Goal: Task Accomplishment & Management: Use online tool/utility

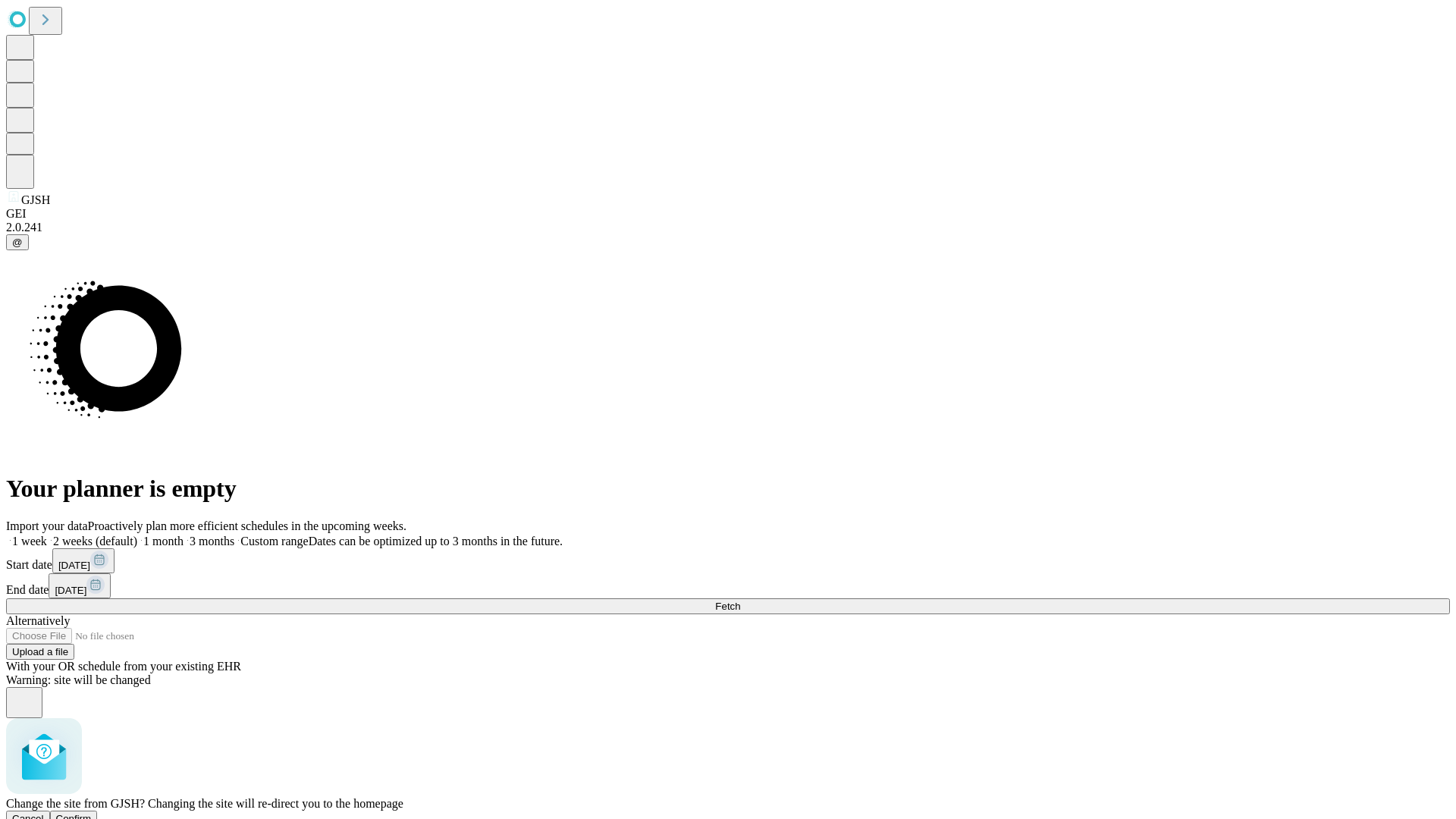
click at [92, 813] on span "Confirm" at bounding box center [74, 818] width 35 height 12
click at [137, 535] on label "2 weeks (default)" at bounding box center [92, 541] width 90 height 13
click at [740, 600] on span "Fetch" at bounding box center [727, 606] width 25 height 12
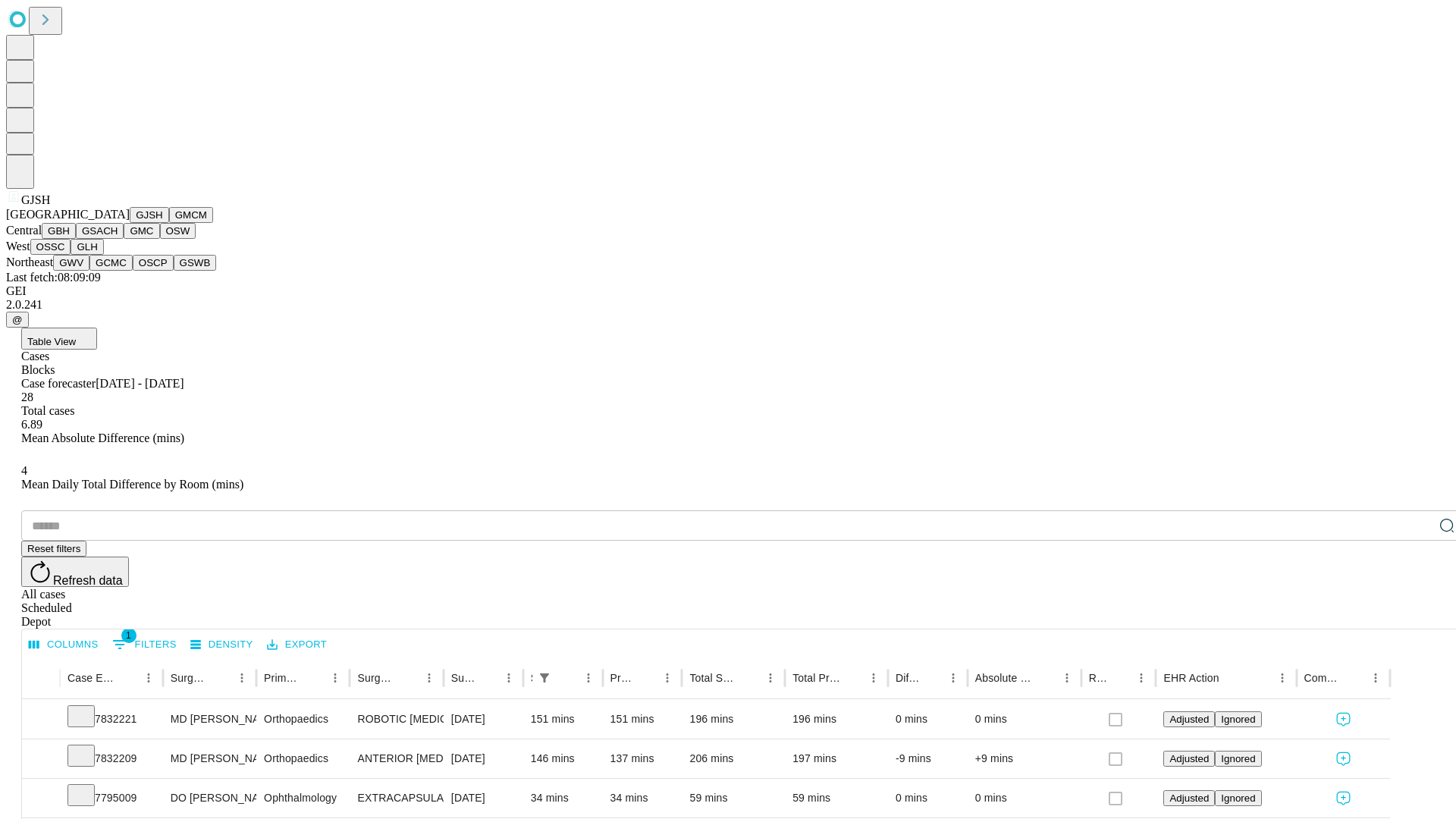
click at [169, 223] on button "GMCM" at bounding box center [191, 215] width 44 height 16
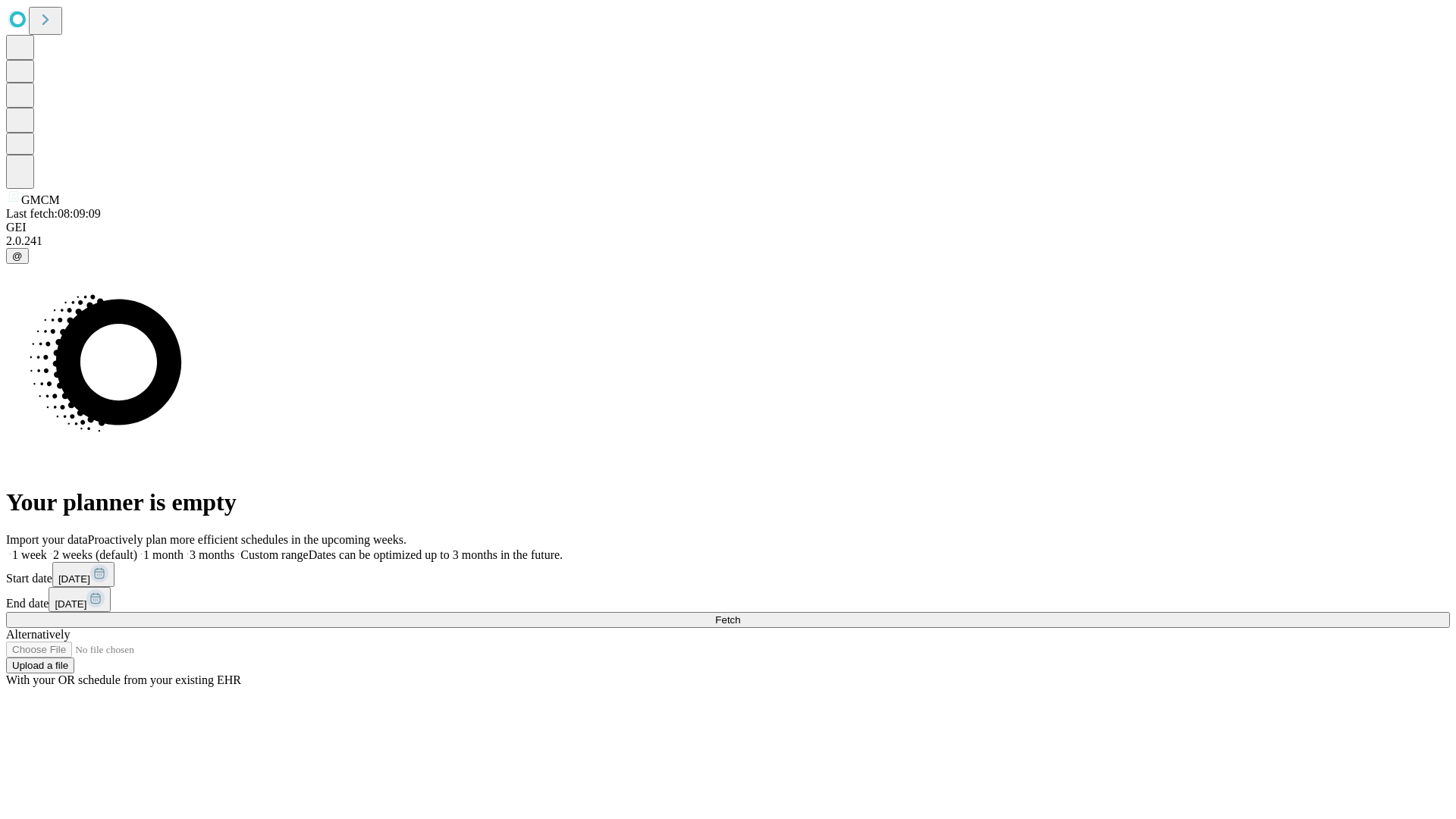
click at [137, 548] on label "2 weeks (default)" at bounding box center [92, 554] width 90 height 13
click at [740, 614] on span "Fetch" at bounding box center [727, 620] width 25 height 12
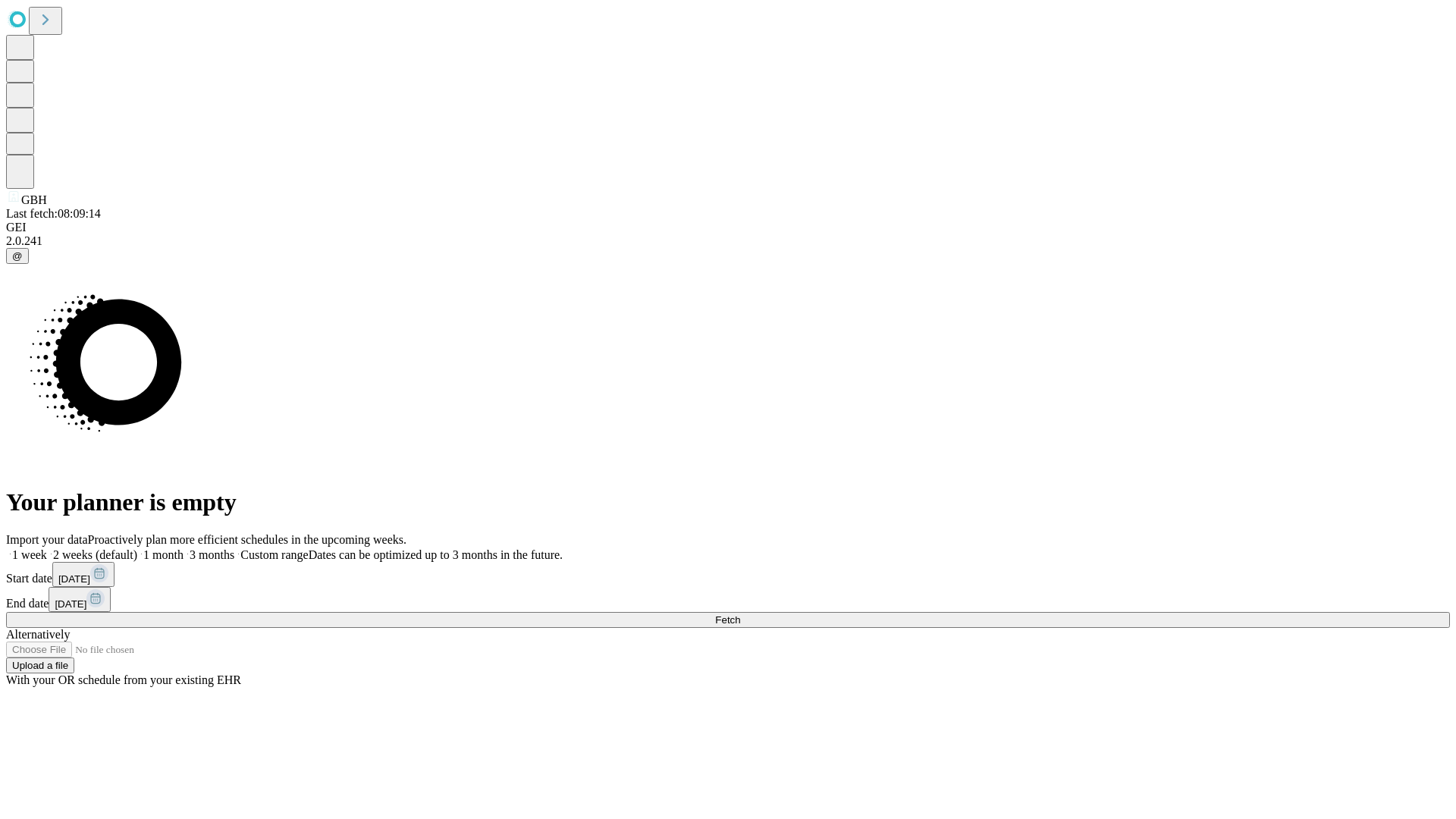
click at [137, 548] on label "2 weeks (default)" at bounding box center [92, 554] width 90 height 13
click at [740, 614] on span "Fetch" at bounding box center [727, 620] width 25 height 12
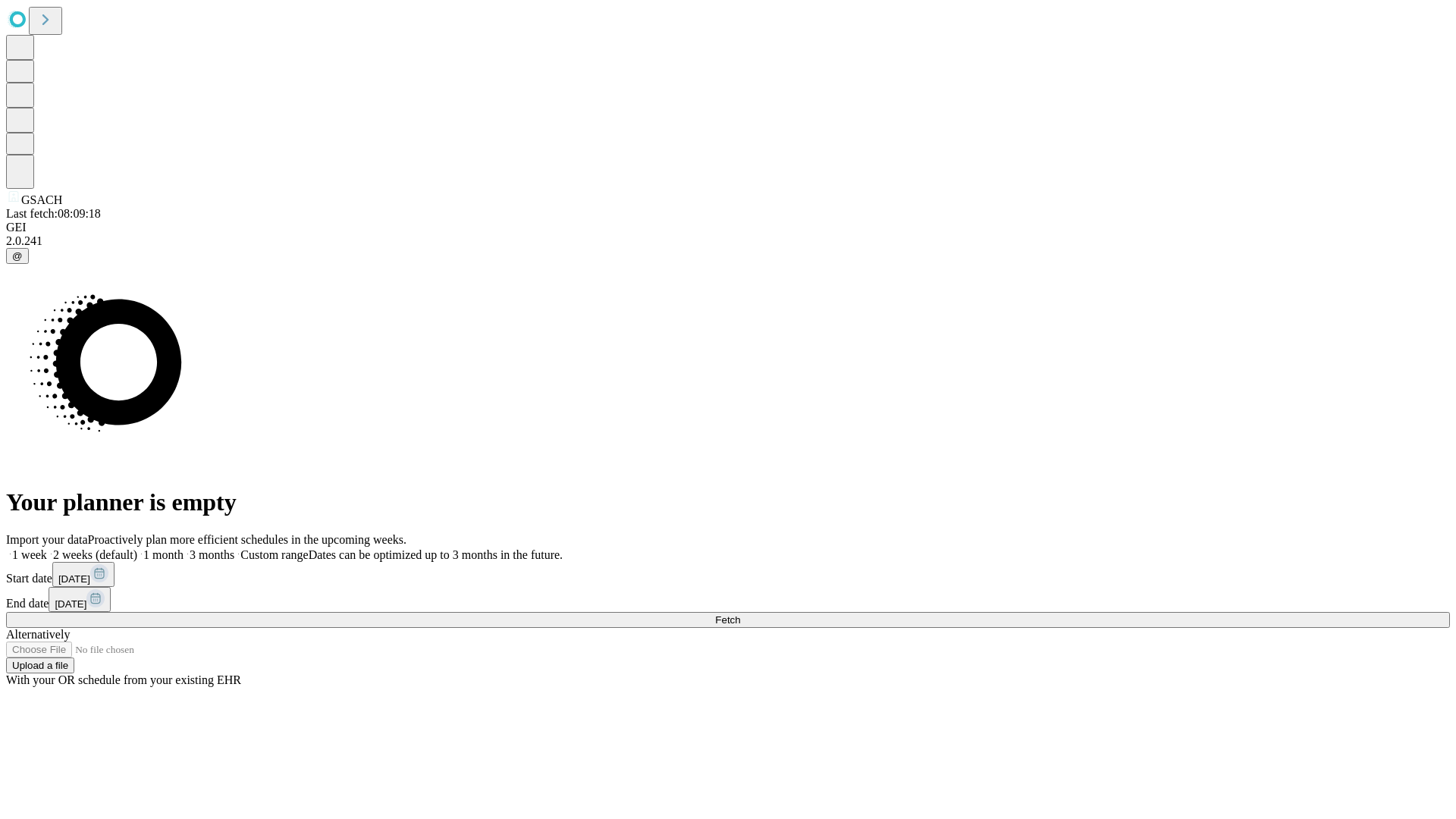
click at [740, 614] on span "Fetch" at bounding box center [727, 620] width 25 height 12
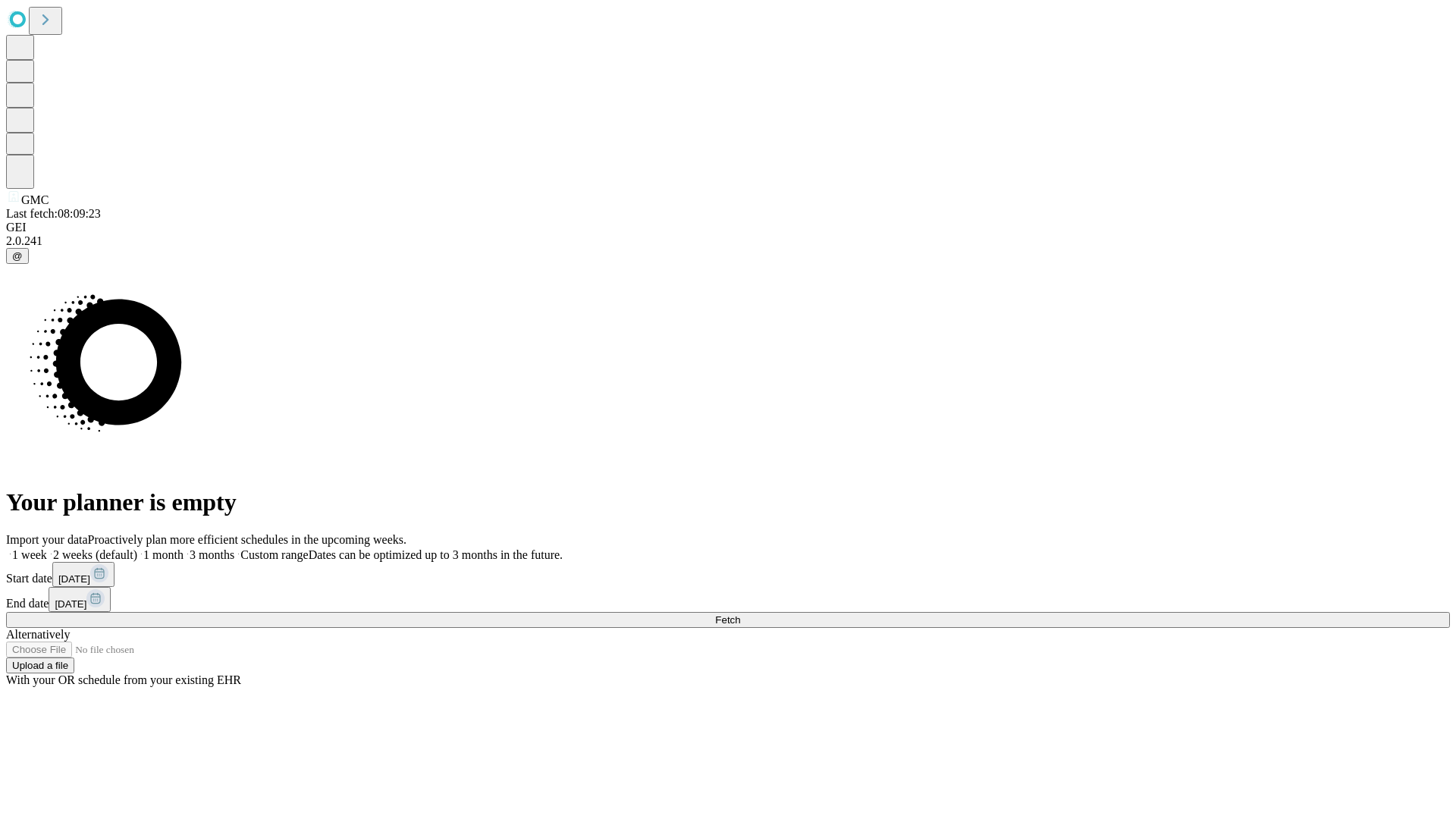
click at [137, 548] on label "2 weeks (default)" at bounding box center [92, 554] width 90 height 13
click at [740, 614] on span "Fetch" at bounding box center [727, 620] width 25 height 12
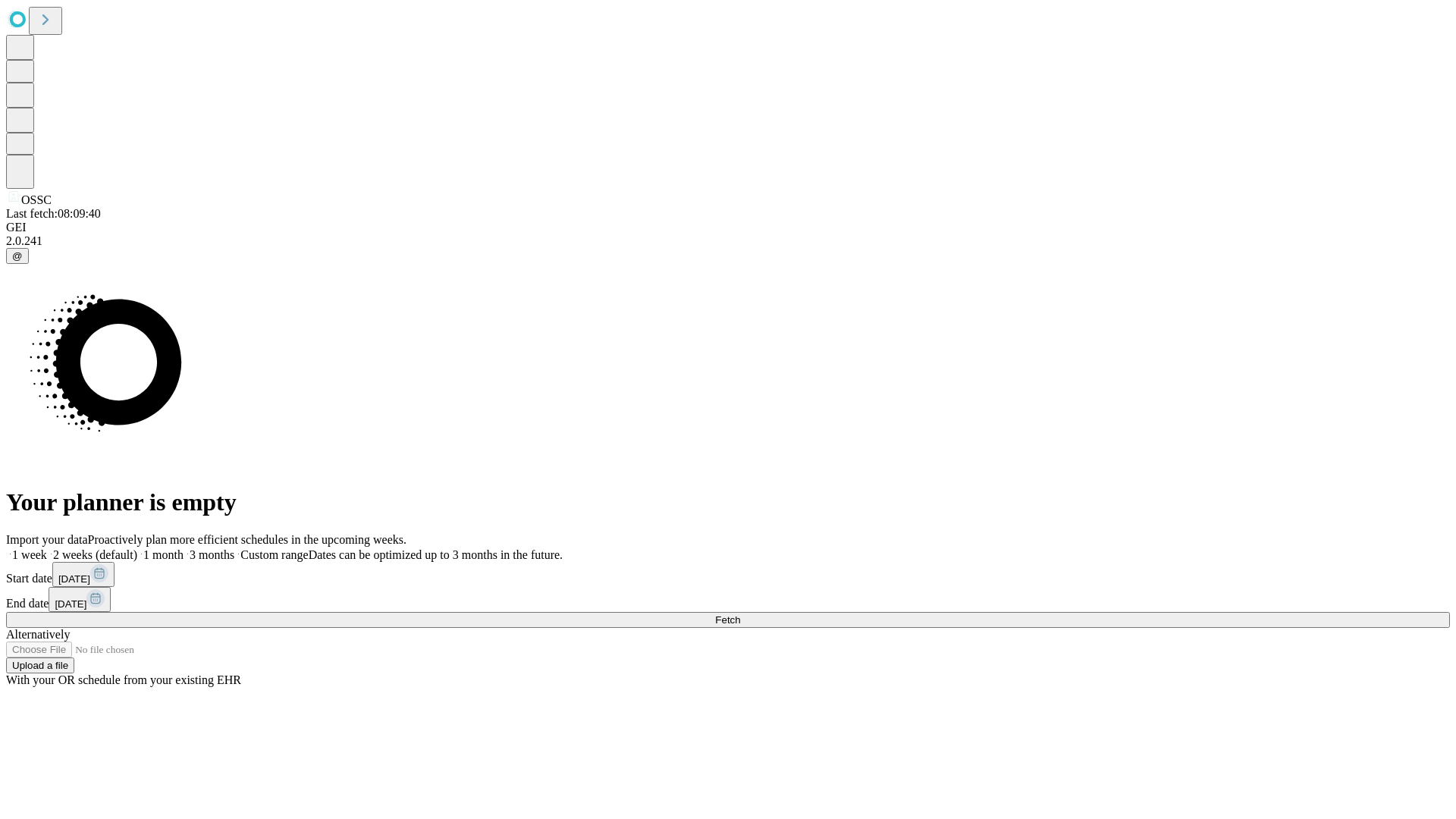
click at [137, 548] on label "2 weeks (default)" at bounding box center [92, 554] width 90 height 13
click at [740, 614] on span "Fetch" at bounding box center [727, 620] width 25 height 12
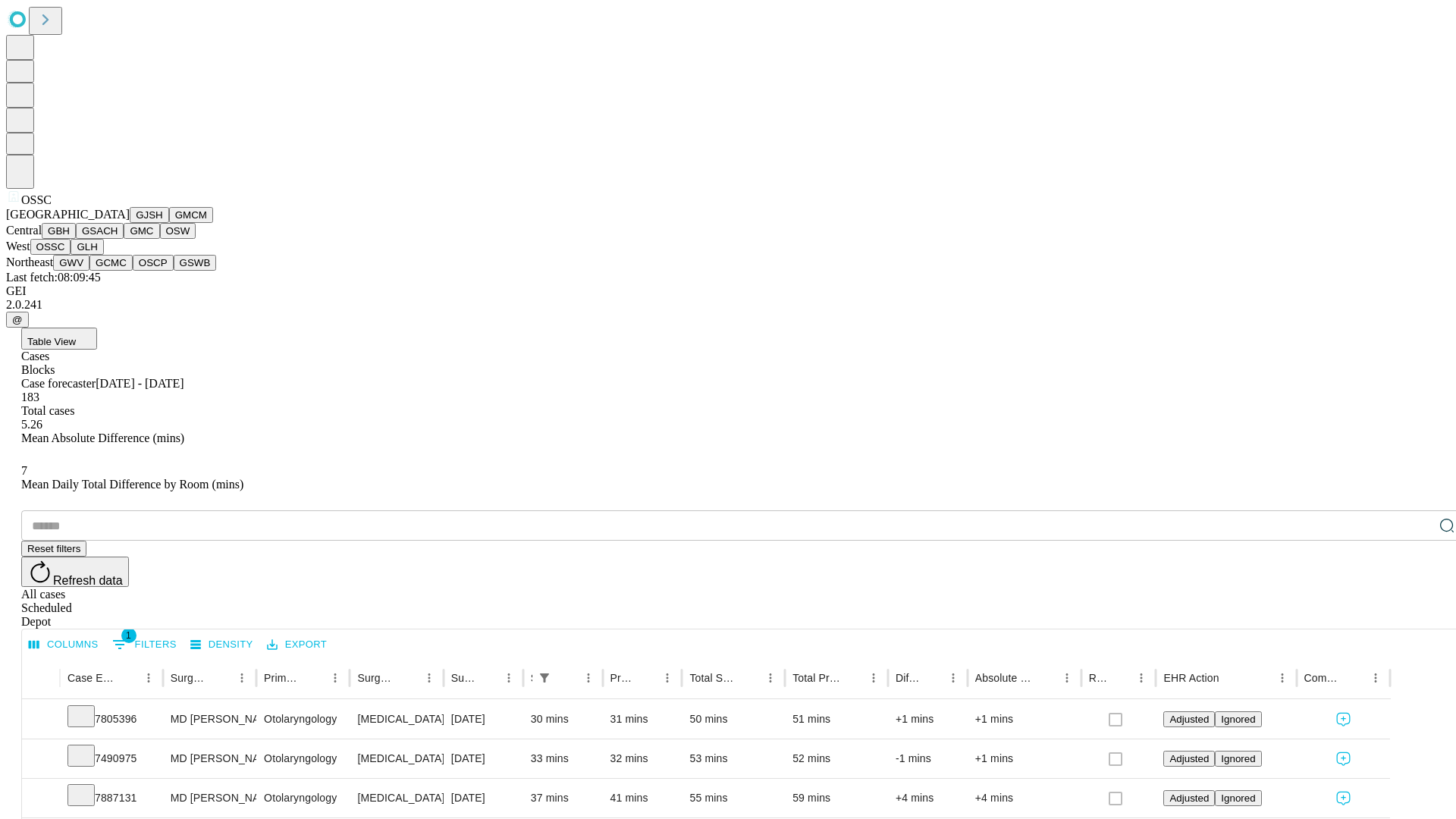
click at [103, 255] on button "GLH" at bounding box center [87, 246] width 32 height 16
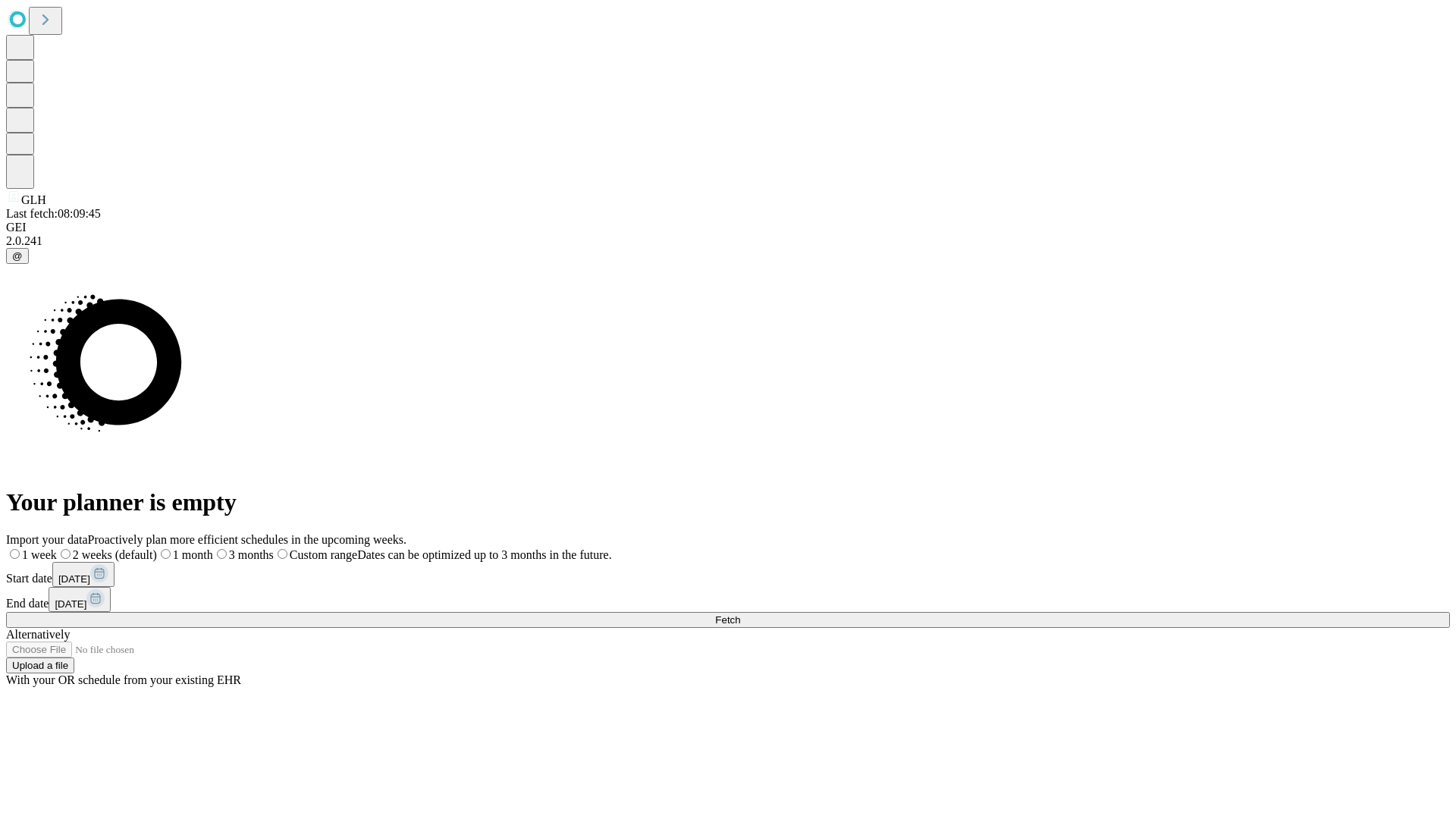
click at [157, 548] on label "2 weeks (default)" at bounding box center [107, 554] width 100 height 13
click at [740, 614] on span "Fetch" at bounding box center [727, 620] width 25 height 12
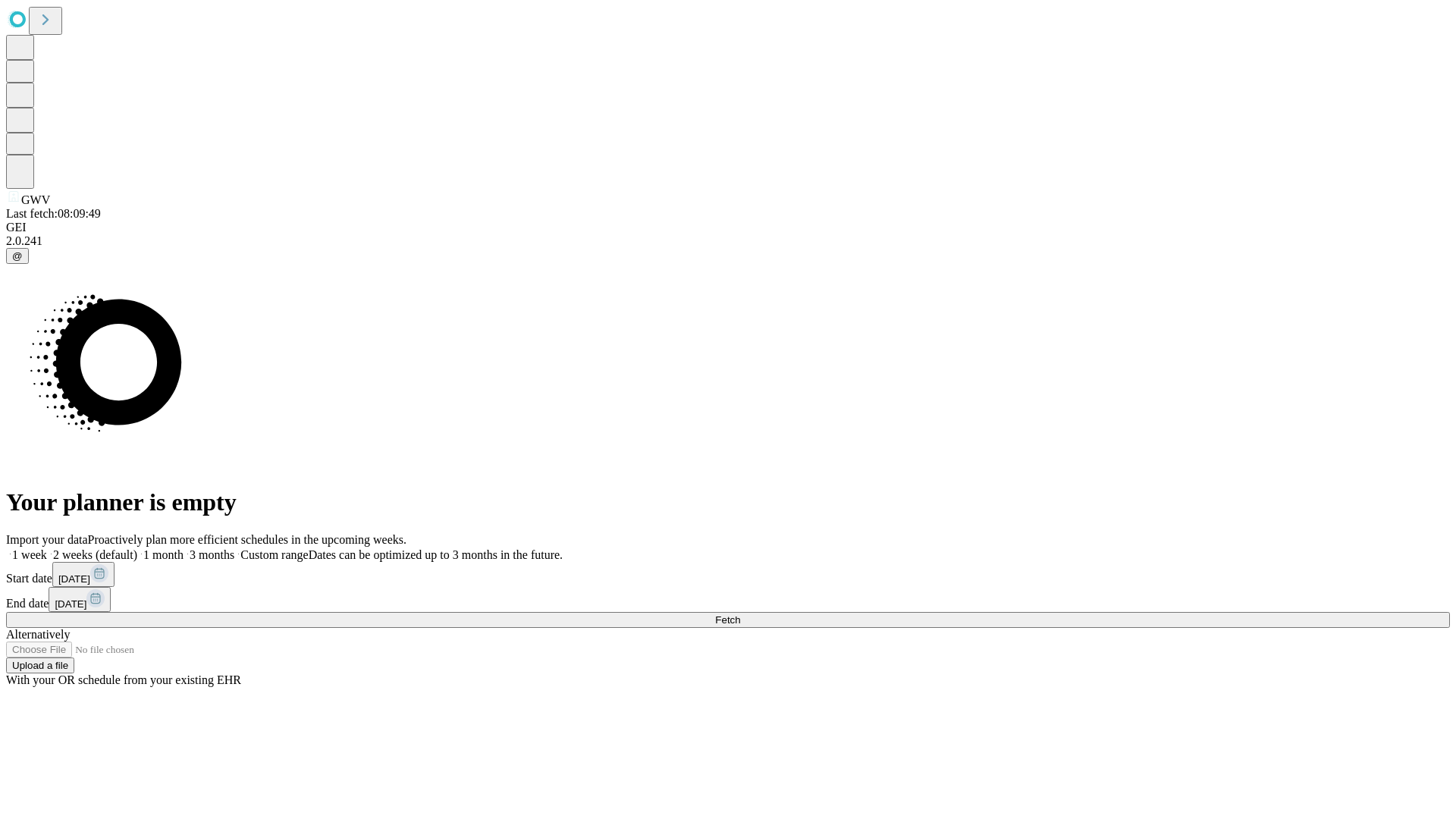
click at [137, 548] on label "2 weeks (default)" at bounding box center [92, 554] width 90 height 13
click at [740, 614] on span "Fetch" at bounding box center [727, 620] width 25 height 12
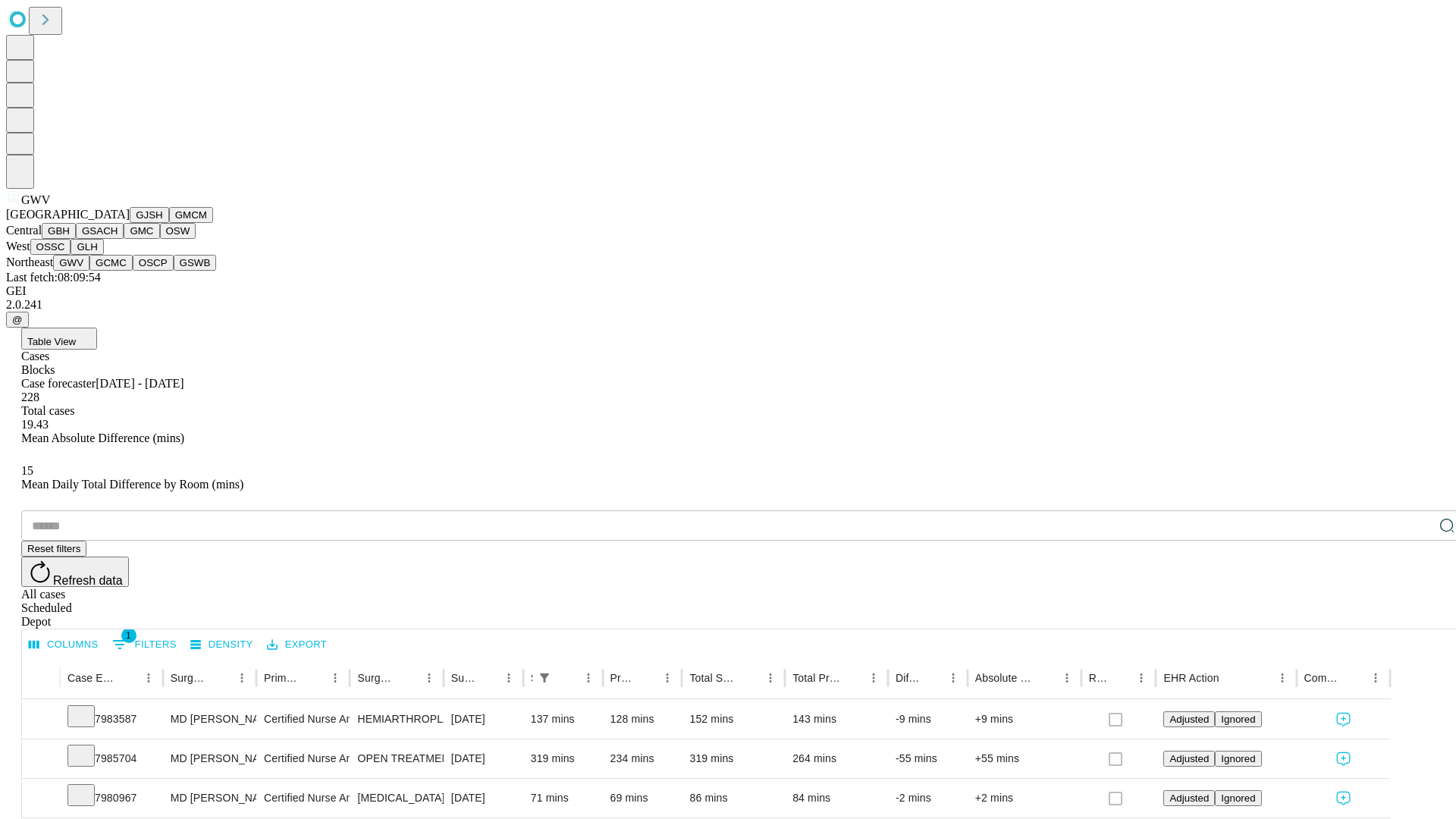
click at [118, 271] on button "GCMC" at bounding box center [111, 262] width 43 height 16
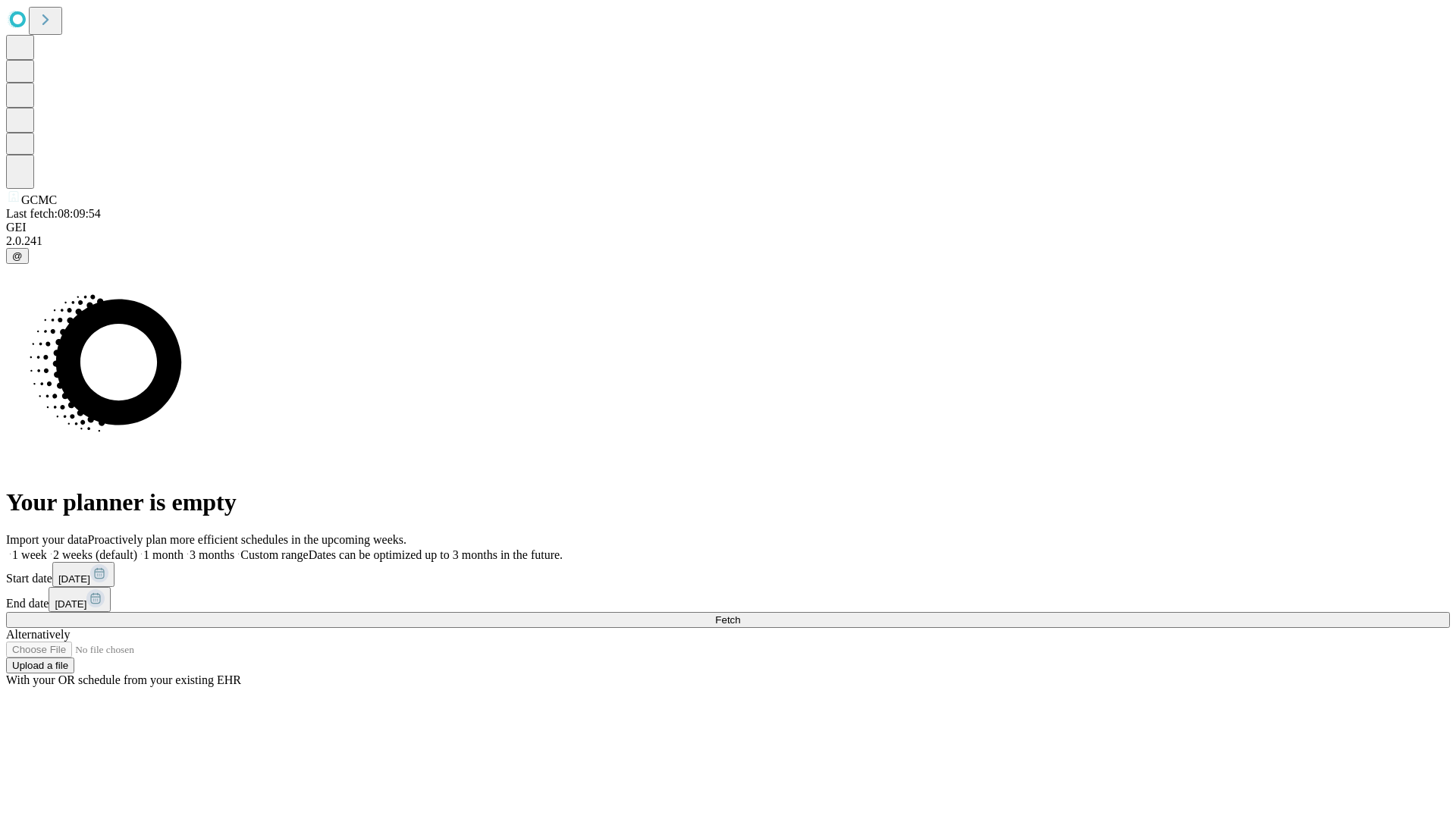
click at [137, 548] on label "2 weeks (default)" at bounding box center [92, 554] width 90 height 13
click at [740, 614] on span "Fetch" at bounding box center [727, 620] width 25 height 12
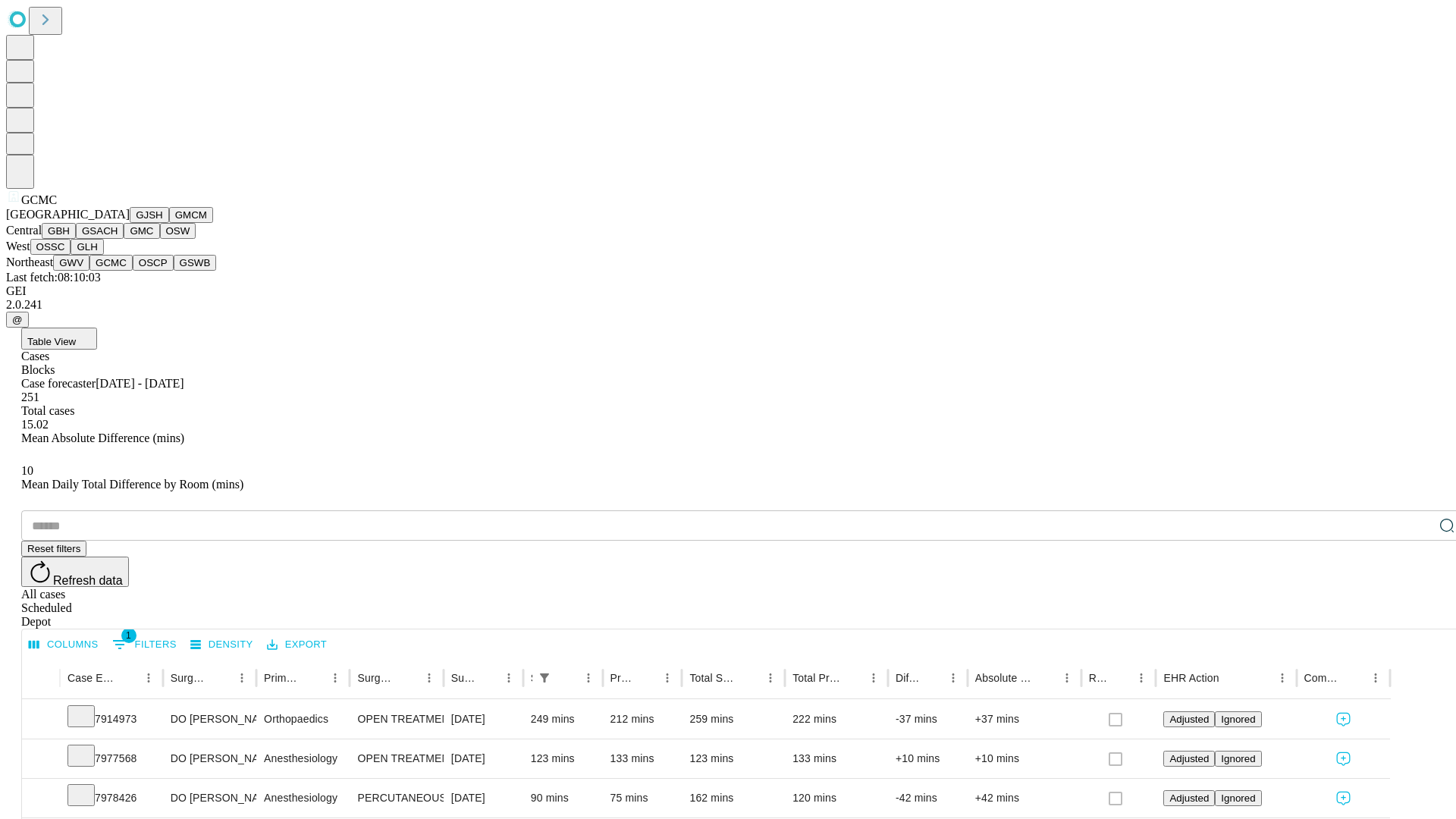
click at [132, 271] on button "OSCP" at bounding box center [152, 262] width 41 height 16
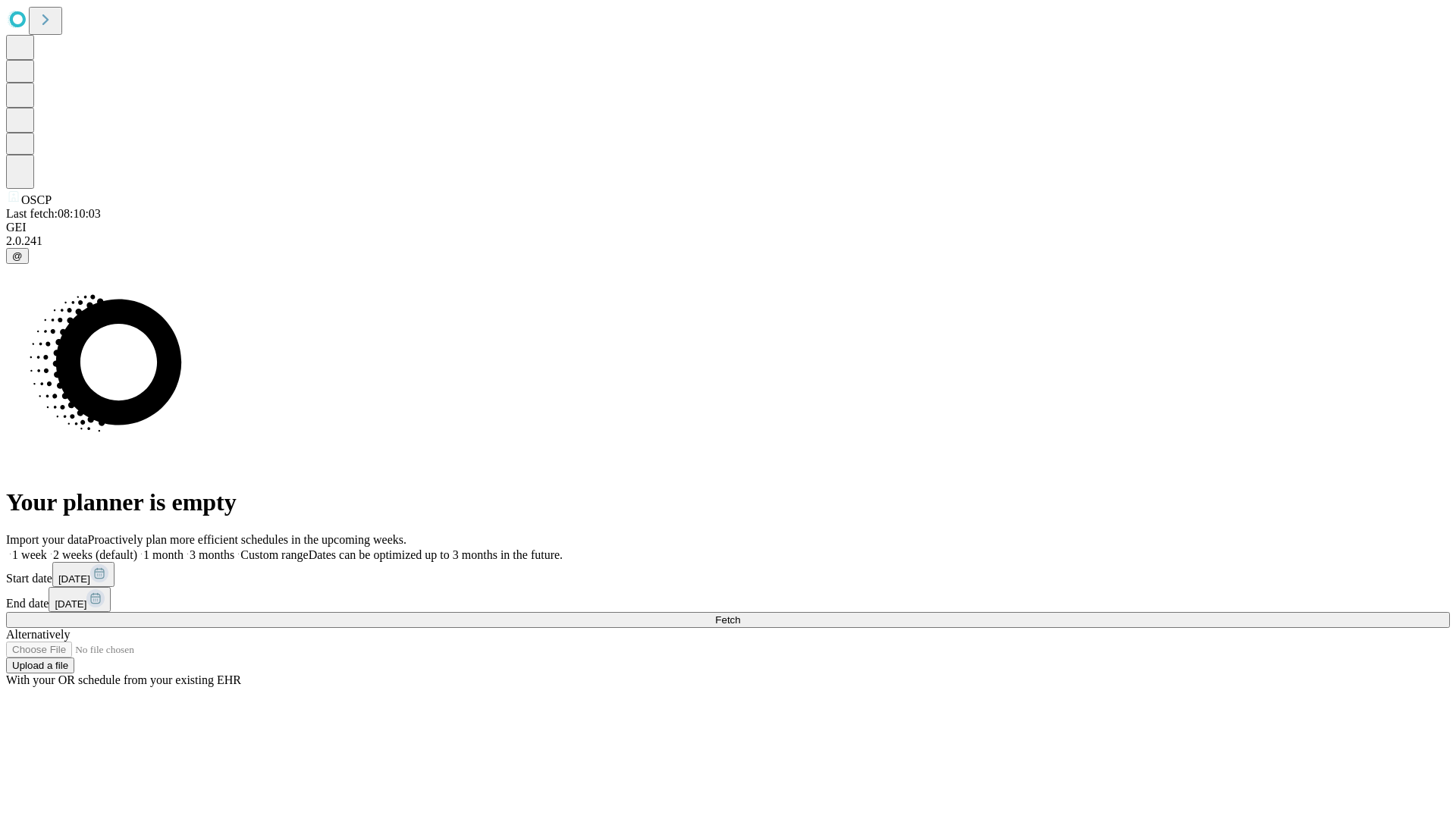
click at [137, 548] on label "2 weeks (default)" at bounding box center [92, 554] width 90 height 13
click at [740, 614] on span "Fetch" at bounding box center [727, 620] width 25 height 12
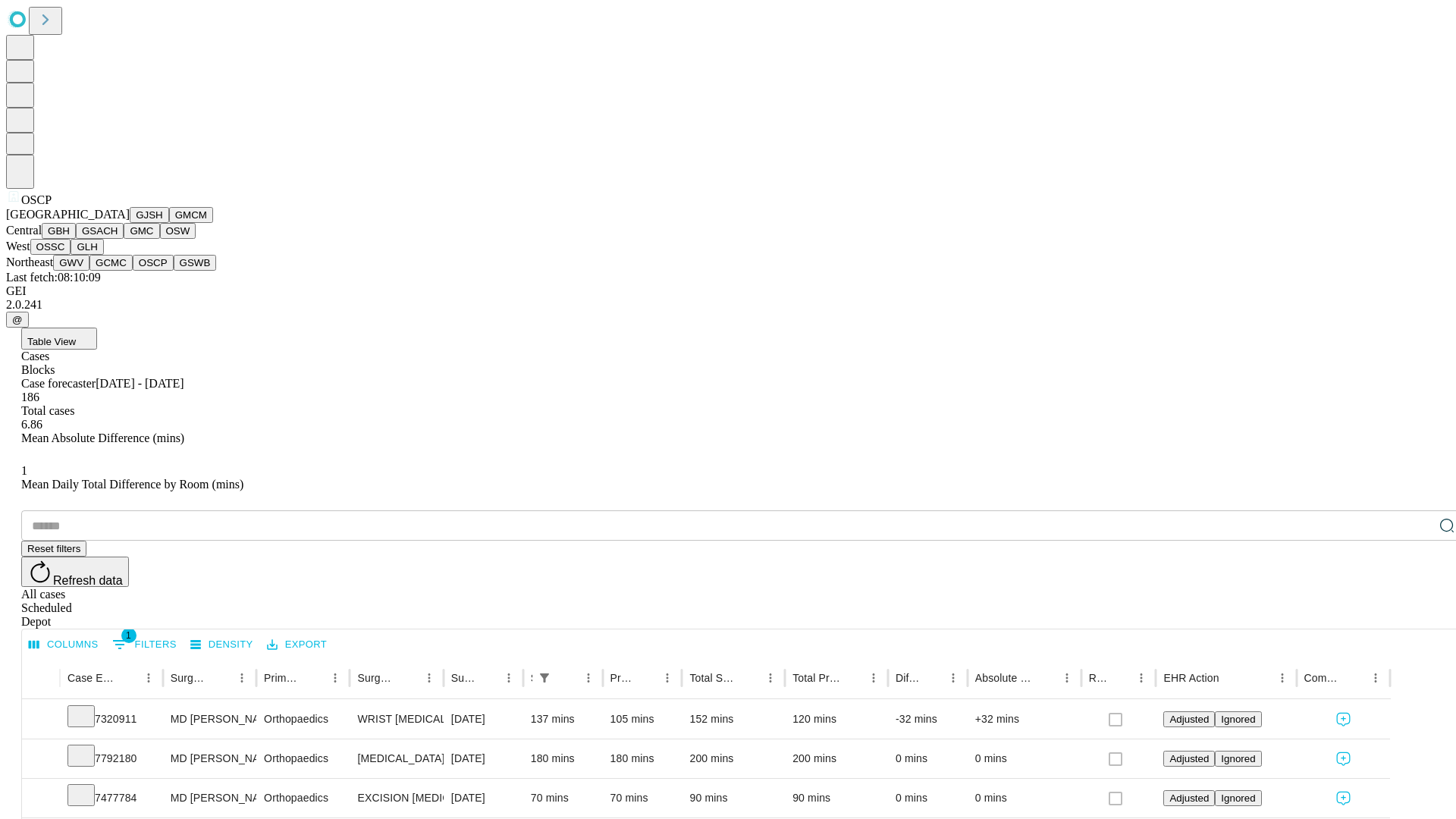
click at [174, 271] on button "GSWB" at bounding box center [195, 262] width 43 height 16
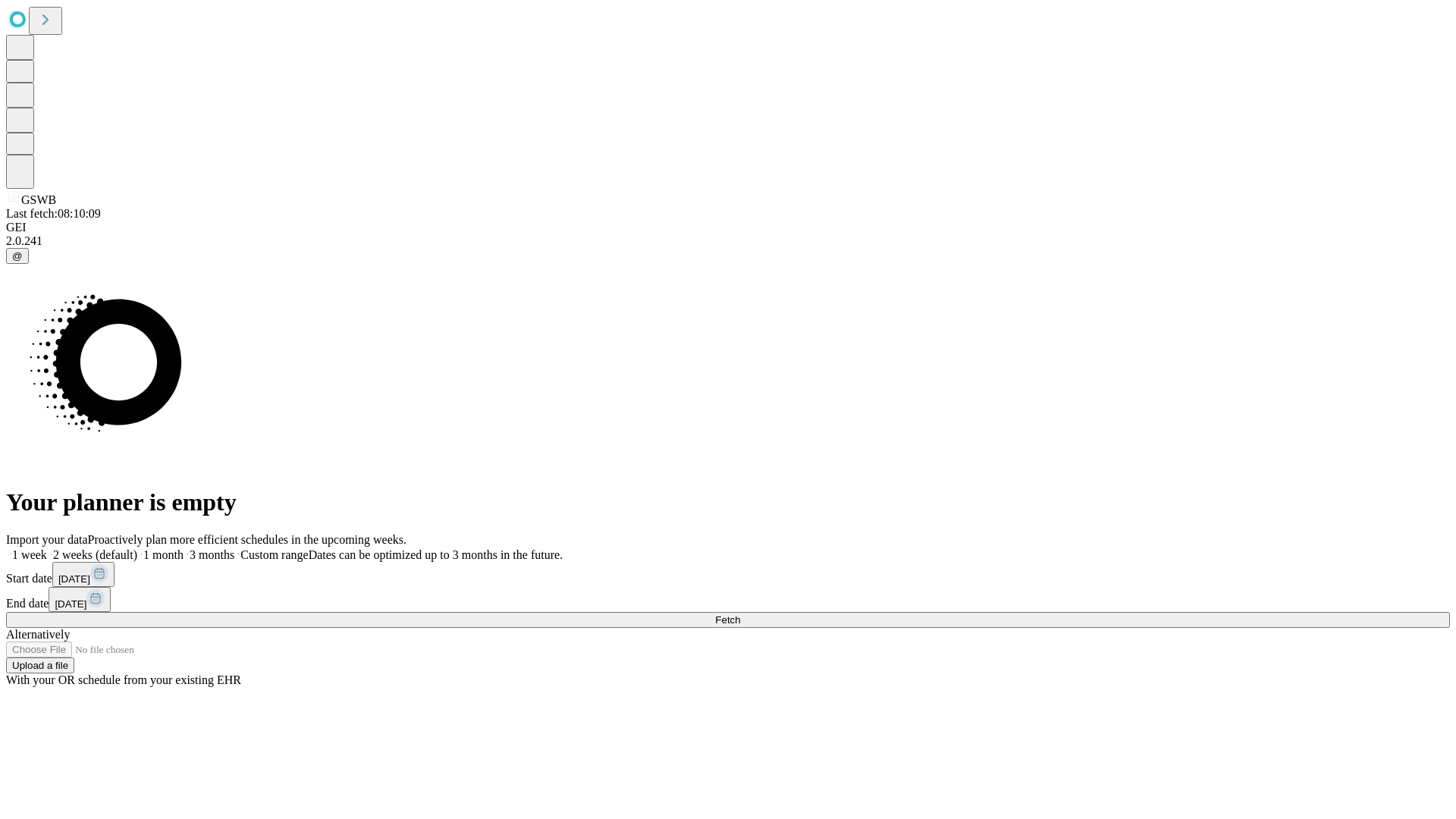
click at [137, 548] on label "2 weeks (default)" at bounding box center [92, 554] width 90 height 13
click at [740, 614] on span "Fetch" at bounding box center [727, 620] width 25 height 12
